Goal: Check status: Check status

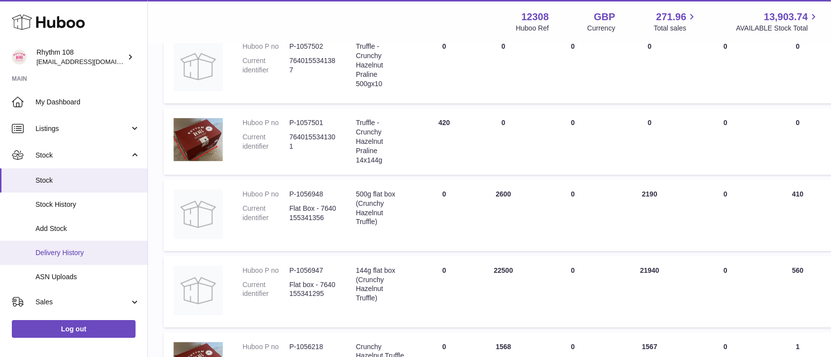
click at [53, 244] on link "Delivery History" at bounding box center [73, 253] width 147 height 24
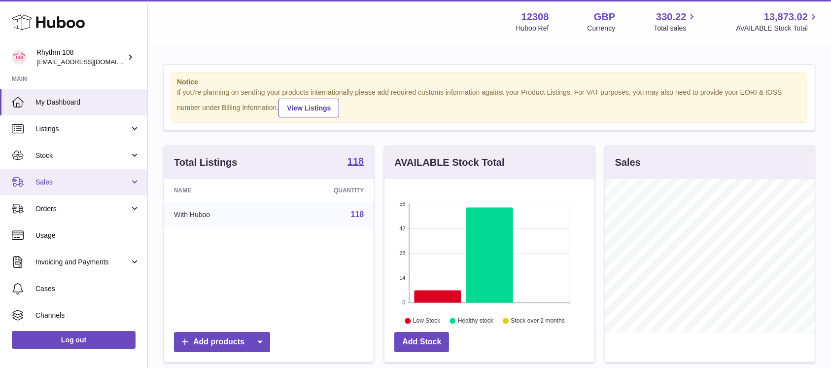
click at [58, 185] on span "Sales" at bounding box center [82, 181] width 94 height 9
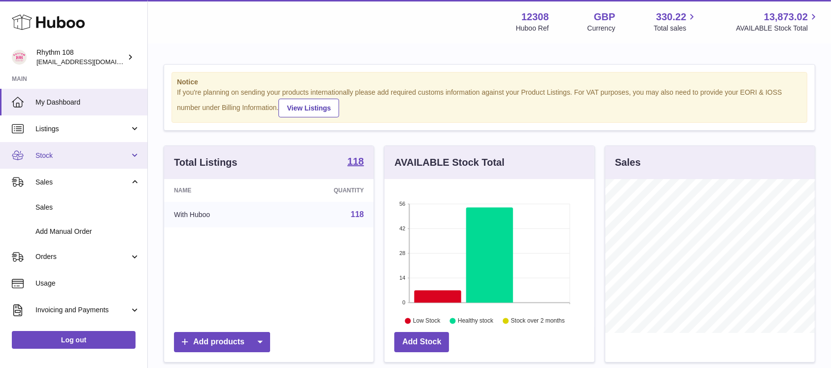
click at [62, 161] on link "Stock" at bounding box center [73, 155] width 147 height 27
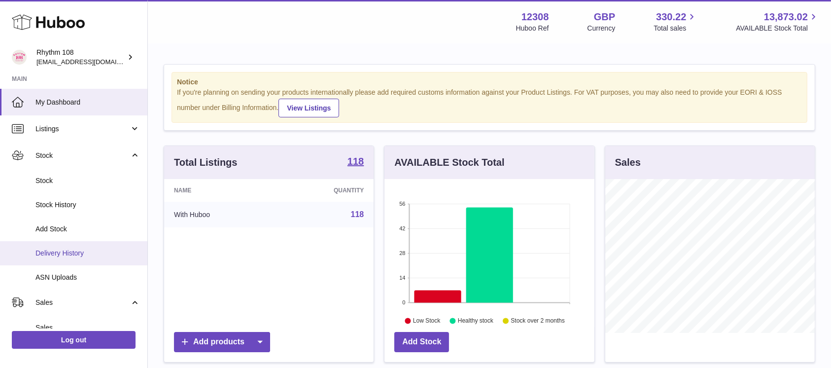
click at [76, 245] on link "Delivery History" at bounding box center [73, 253] width 147 height 24
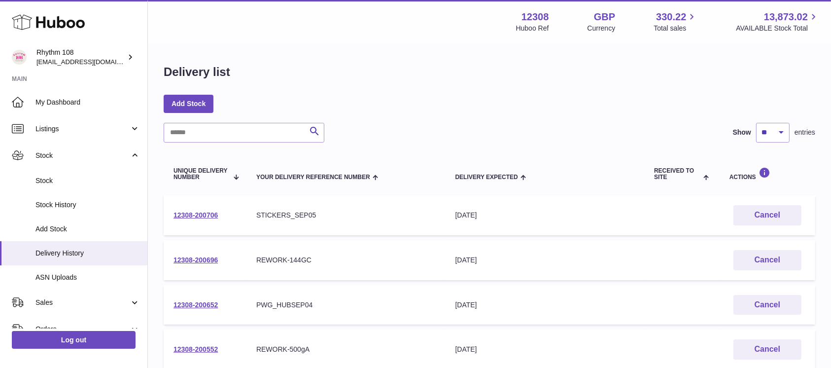
click at [407, 127] on div "Search Show ** ** ** *** entries" at bounding box center [489, 133] width 651 height 20
click at [196, 256] on link "12308-200696" at bounding box center [195, 260] width 44 height 8
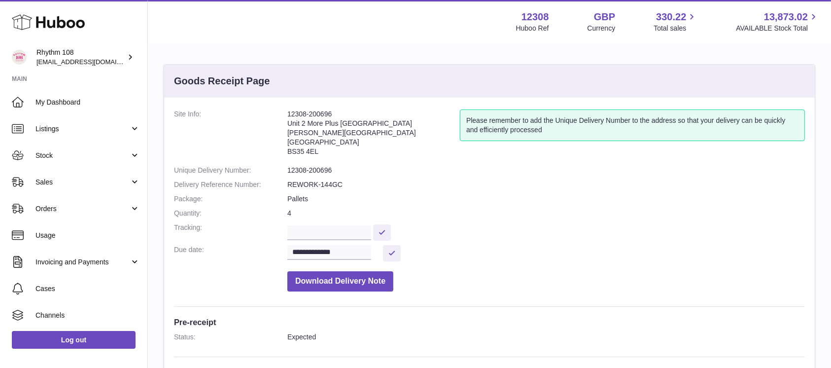
click at [406, 67] on div "Goods Receipt Page" at bounding box center [489, 81] width 650 height 33
